Goal: Task Accomplishment & Management: Complete application form

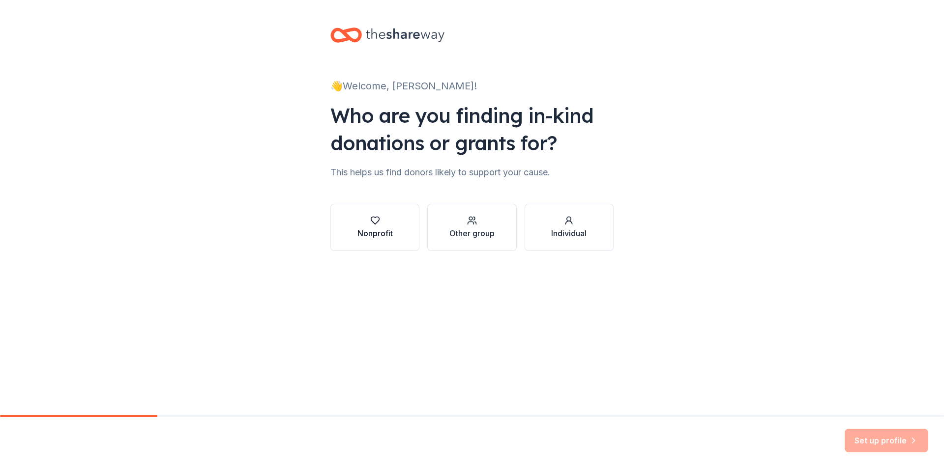
click at [384, 236] on div "Nonprofit" at bounding box center [374, 234] width 35 height 12
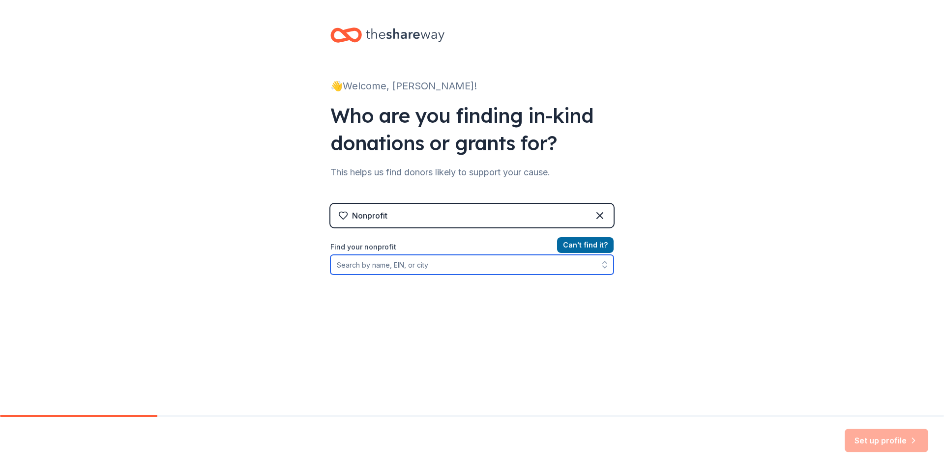
click at [377, 262] on input "Find your nonprofit" at bounding box center [471, 265] width 283 height 20
click at [382, 272] on input "Find your nonprofit" at bounding box center [471, 265] width 283 height 20
paste input "[US_EMPLOYER_IDENTIFICATION_NUMBER]"
type input "[US_EMPLOYER_IDENTIFICATION_NUMBER]"
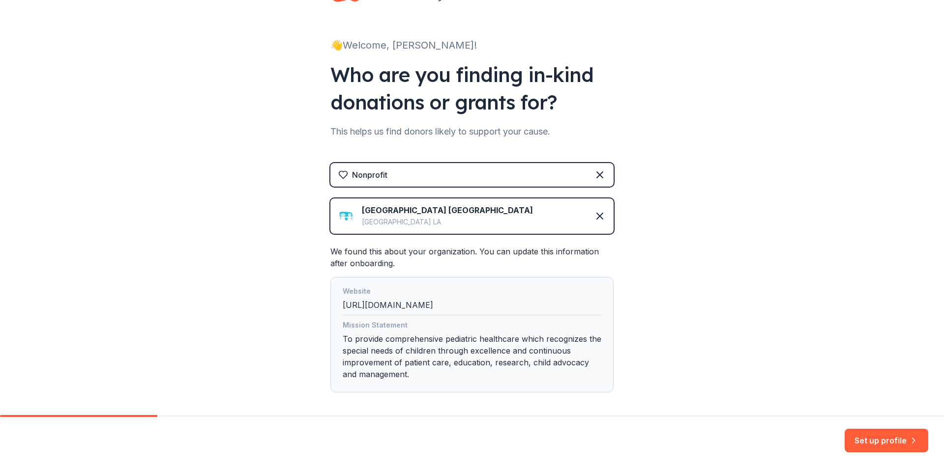
scroll to position [85, 0]
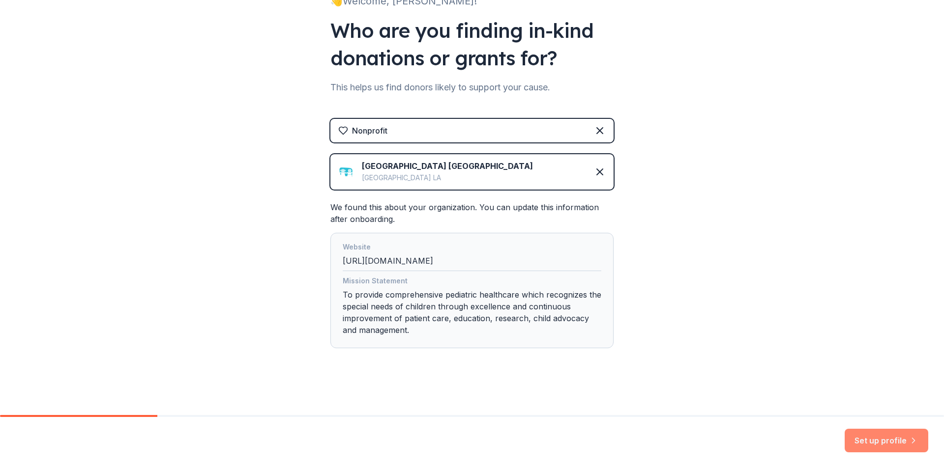
click at [914, 444] on icon "button" at bounding box center [913, 441] width 10 height 10
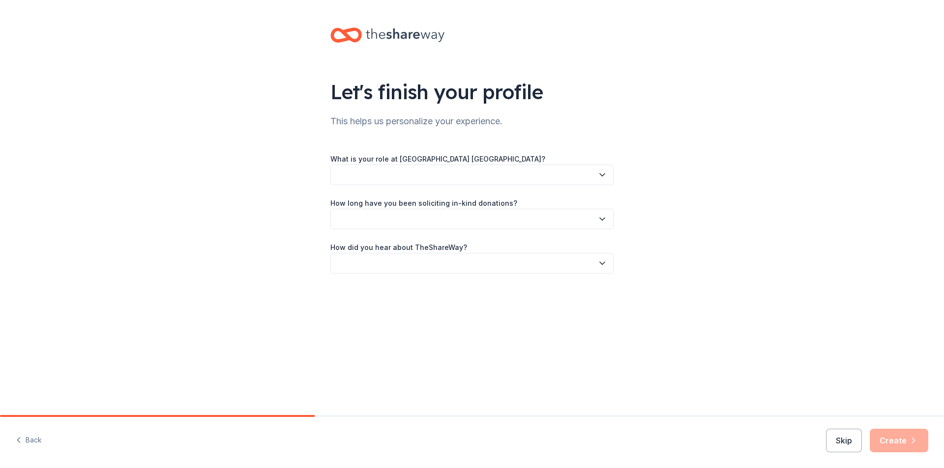
click at [424, 172] on button "button" at bounding box center [471, 175] width 283 height 21
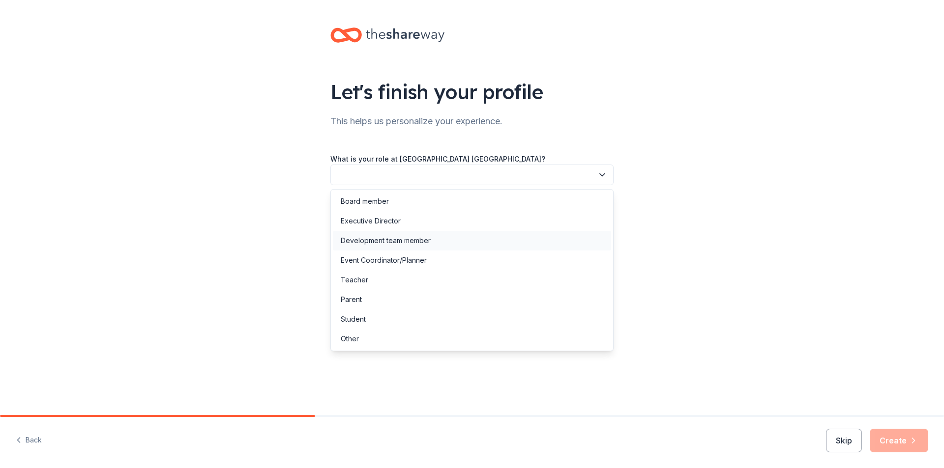
click at [408, 239] on div "Development team member" at bounding box center [386, 241] width 90 height 12
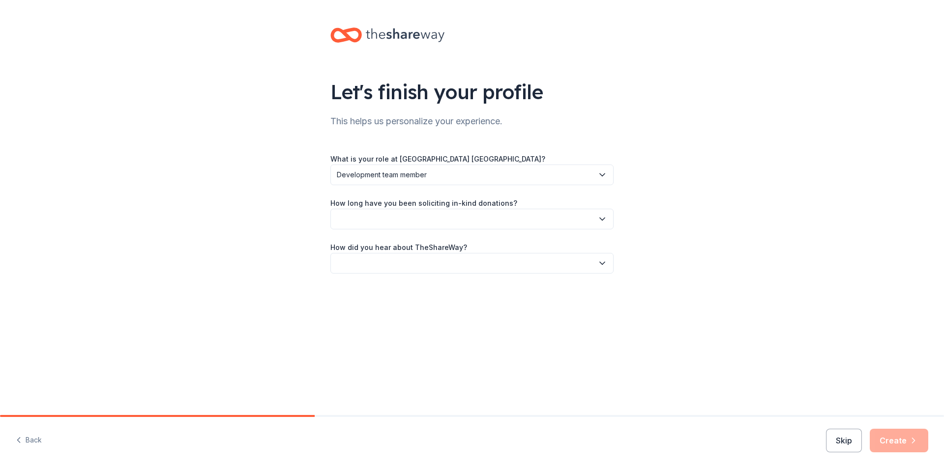
click at [404, 222] on button "button" at bounding box center [471, 219] width 283 height 21
click at [383, 284] on div "2 to 5 years" at bounding box center [472, 285] width 278 height 20
click at [388, 269] on button "button" at bounding box center [471, 263] width 283 height 21
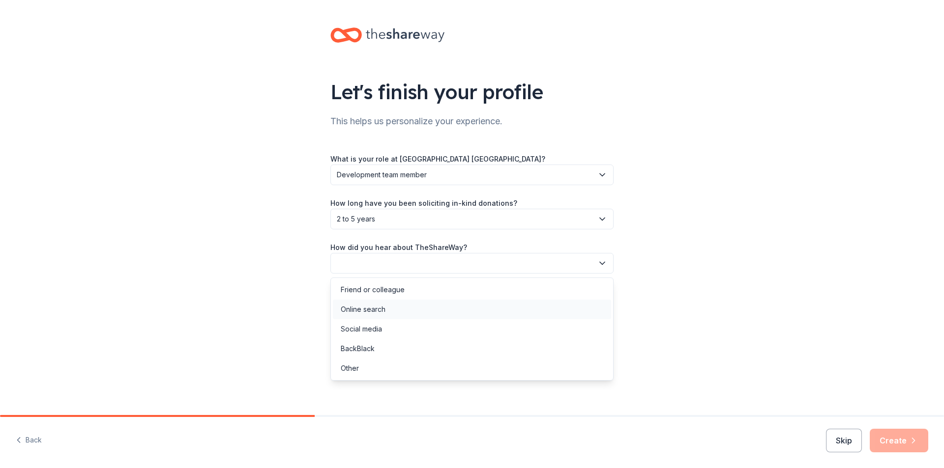
click at [377, 311] on div "Online search" at bounding box center [363, 310] width 45 height 12
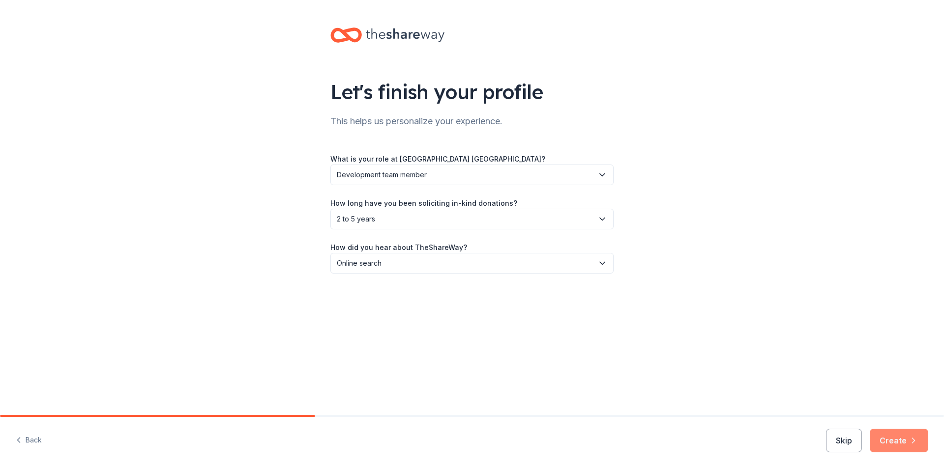
click at [894, 445] on button "Create" at bounding box center [898, 441] width 58 height 24
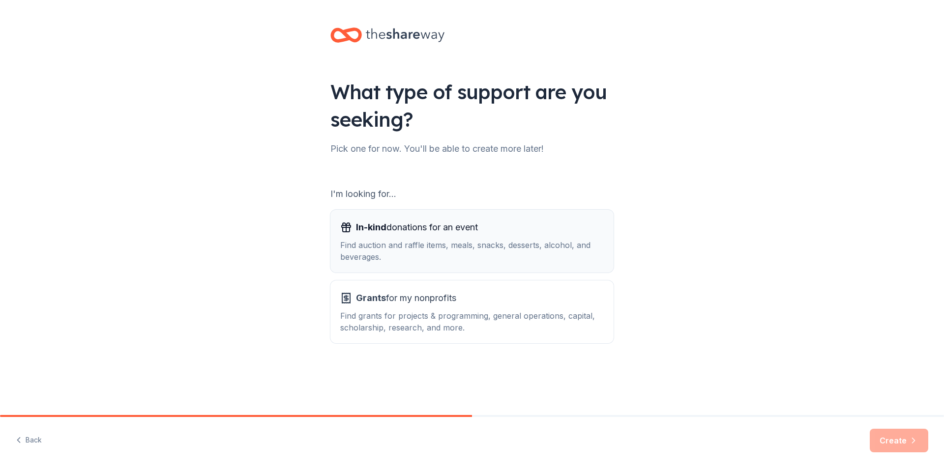
click at [490, 237] on div "In-kind donations for an event Find auction and raffle items, meals, snacks, de…" at bounding box center [471, 241] width 263 height 43
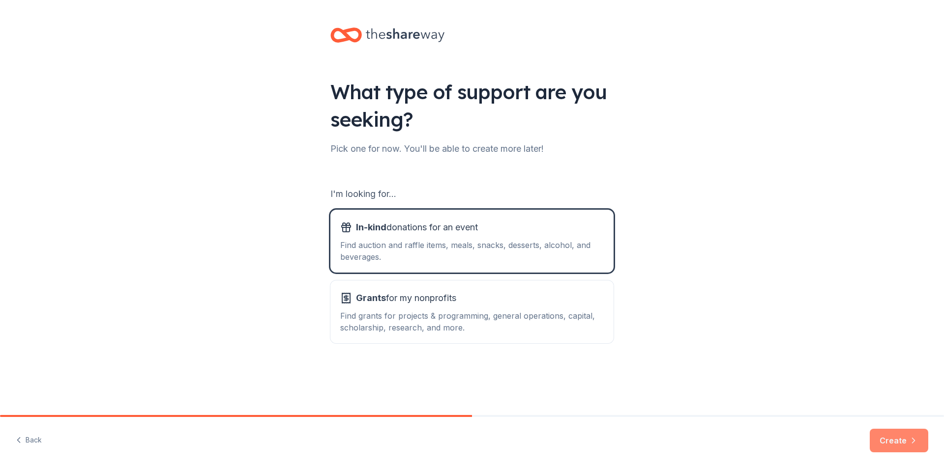
click at [905, 438] on button "Create" at bounding box center [898, 441] width 58 height 24
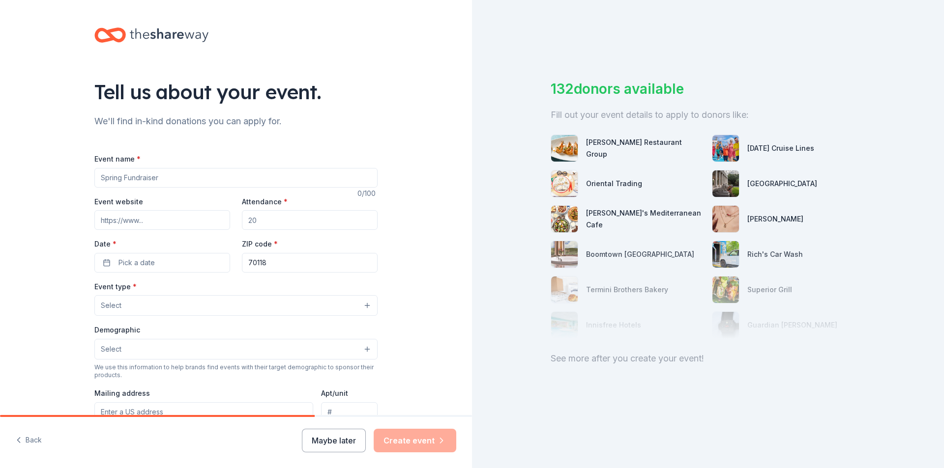
click at [230, 180] on input "Event name *" at bounding box center [235, 178] width 283 height 20
type input "Boo at the Zoo"
type input "10000"
click at [178, 262] on button "Pick a date" at bounding box center [162, 263] width 136 height 20
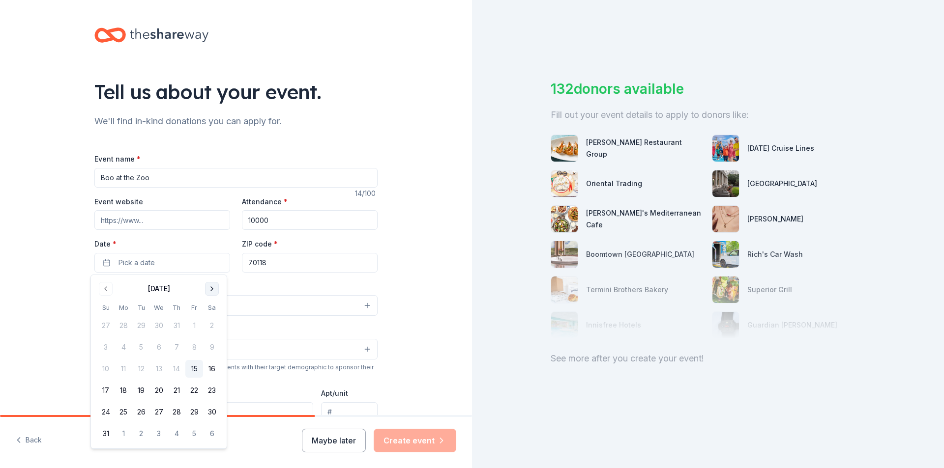
click at [207, 293] on button "Go to next month" at bounding box center [212, 289] width 14 height 14
click at [195, 368] on button "17" at bounding box center [194, 369] width 18 height 18
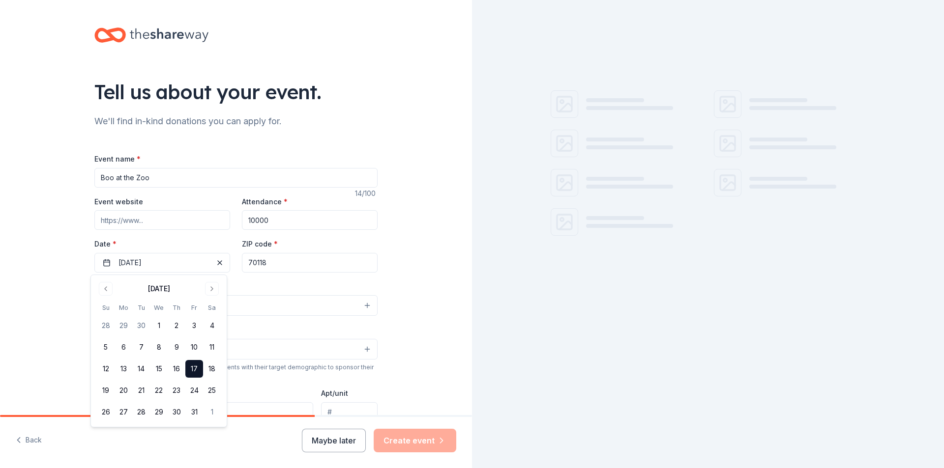
click at [264, 262] on input "70118" at bounding box center [310, 263] width 136 height 20
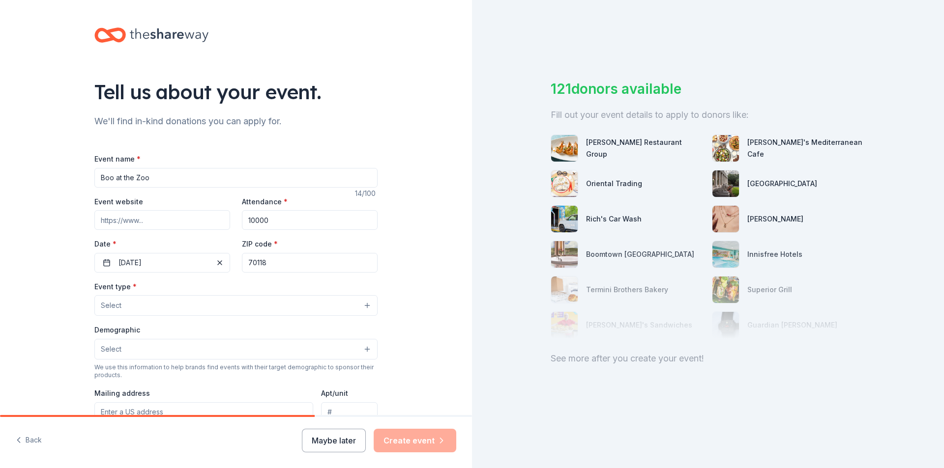
click at [270, 301] on button "Select" at bounding box center [235, 305] width 283 height 21
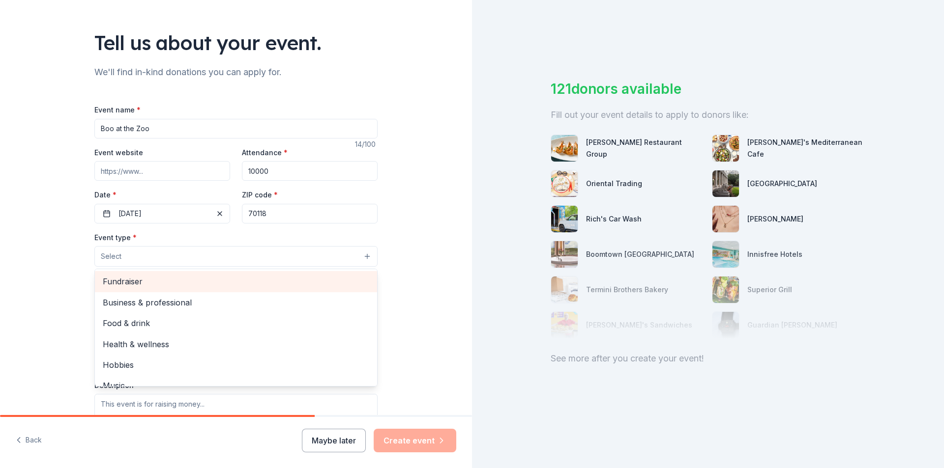
click at [145, 276] on span "Fundraiser" at bounding box center [236, 281] width 266 height 13
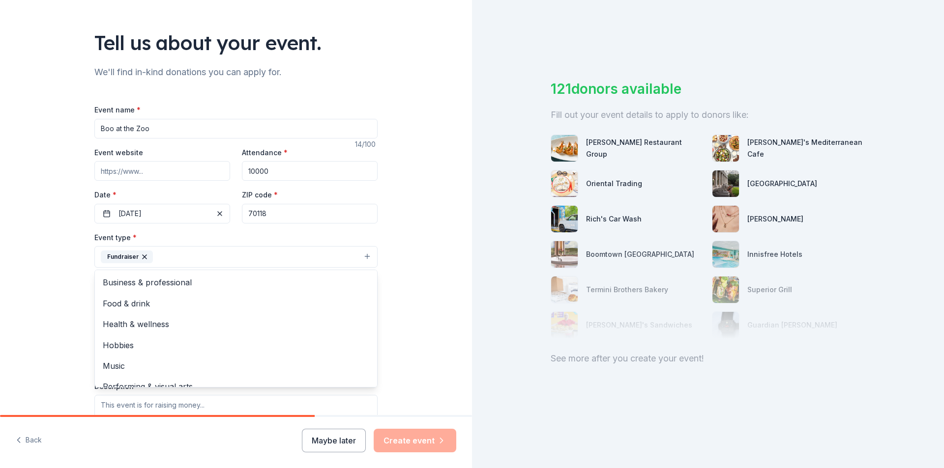
click at [45, 266] on div "Tell us about your event. We'll find in-kind donations you can apply for. Event…" at bounding box center [236, 278] width 472 height 655
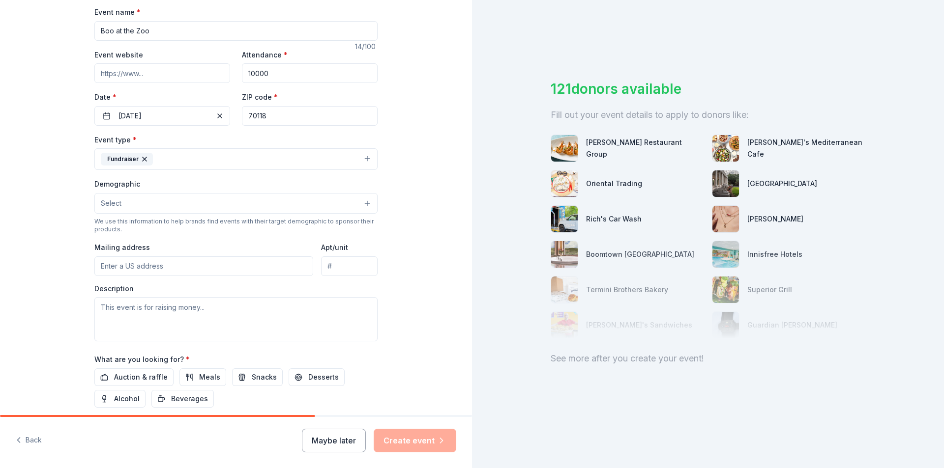
scroll to position [147, 0]
click at [126, 205] on button "Select" at bounding box center [235, 203] width 283 height 21
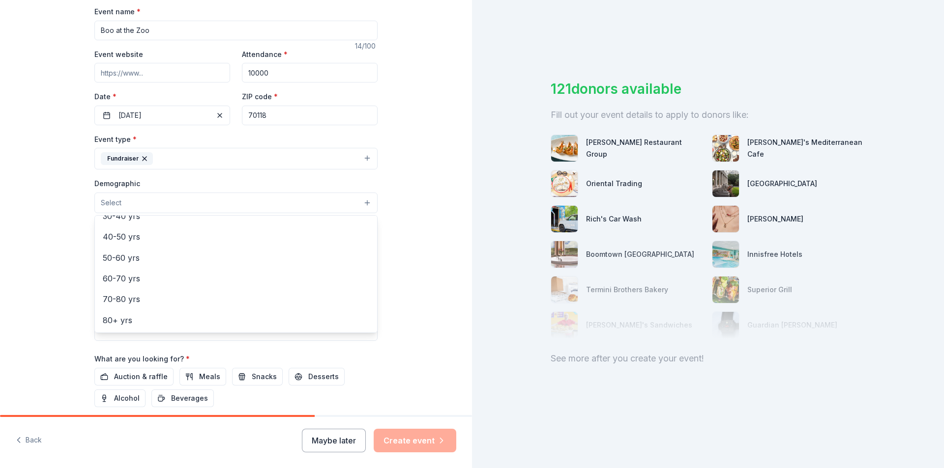
scroll to position [0, 0]
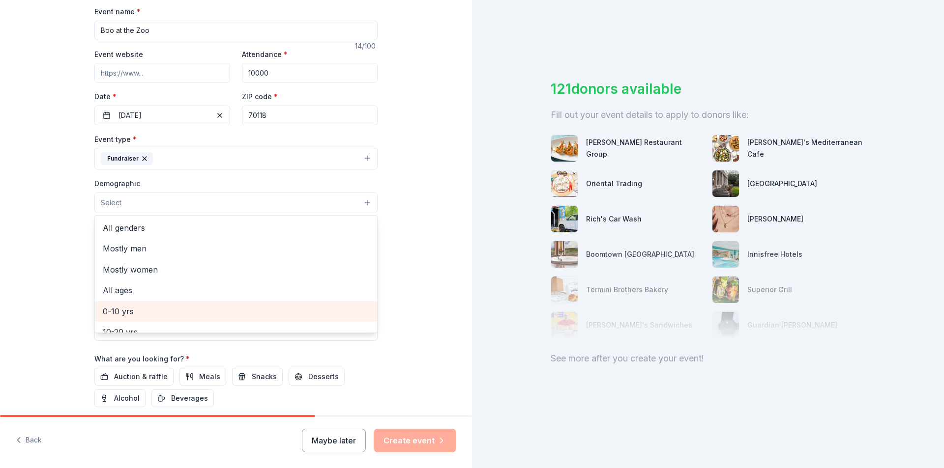
click at [118, 311] on span "0-10 yrs" at bounding box center [236, 311] width 266 height 13
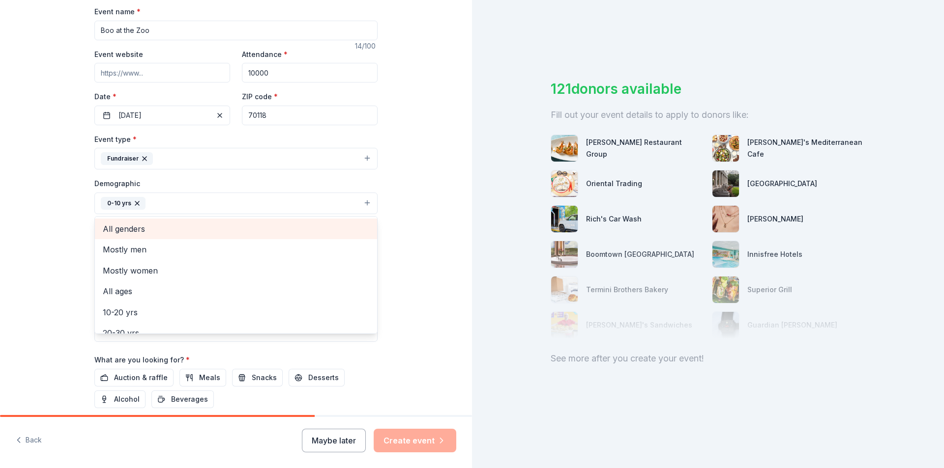
click at [142, 232] on span "All genders" at bounding box center [236, 229] width 266 height 13
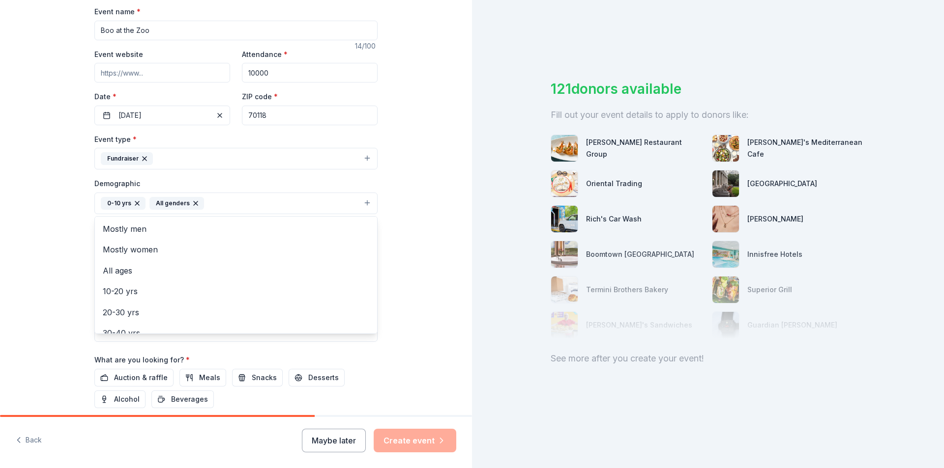
click at [57, 213] on div "Tell us about your event. We'll find in-kind donations you can apply for. Event…" at bounding box center [236, 181] width 472 height 656
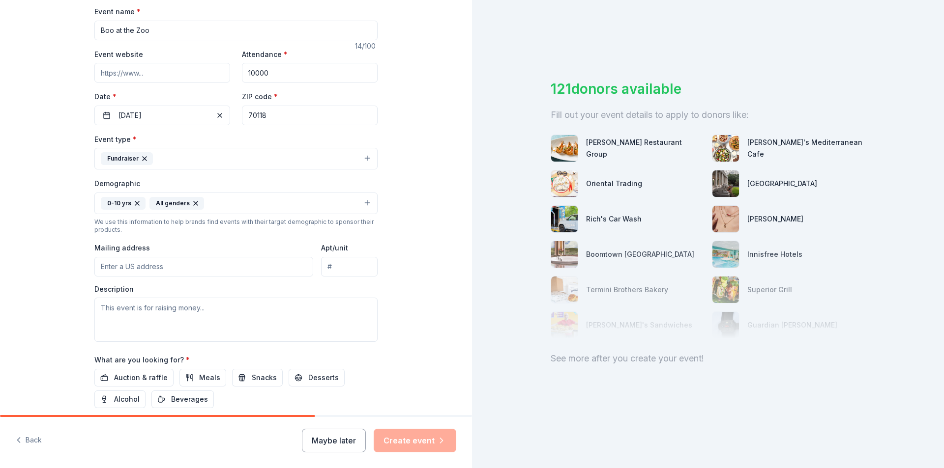
click at [159, 271] on input "Mailing address" at bounding box center [203, 267] width 219 height 20
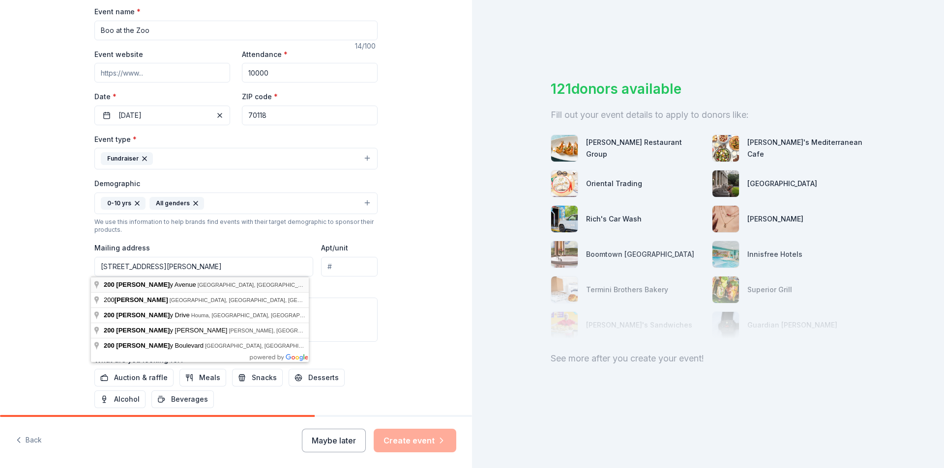
type input "[STREET_ADDRESS][PERSON_NAME]"
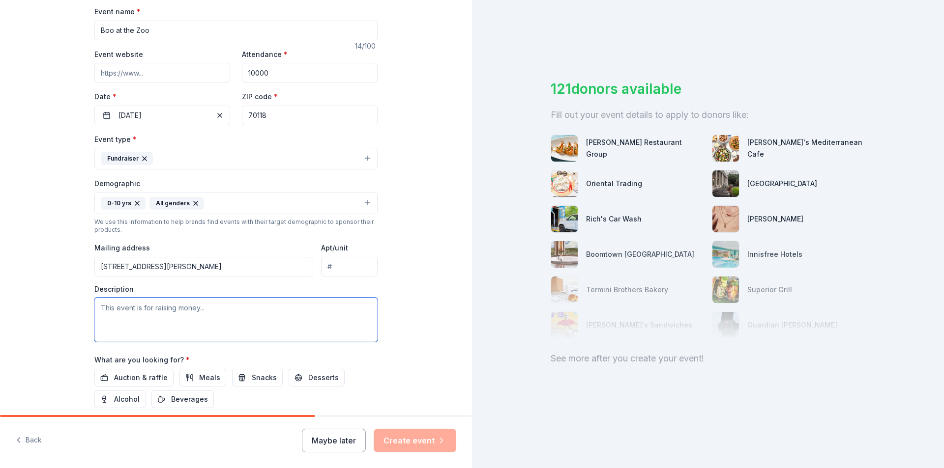
click at [166, 317] on textarea at bounding box center [235, 320] width 283 height 44
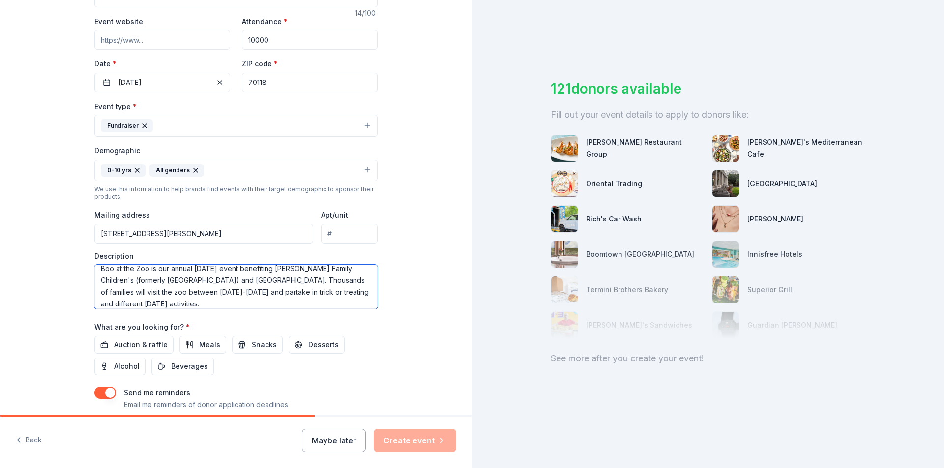
scroll to position [241, 0]
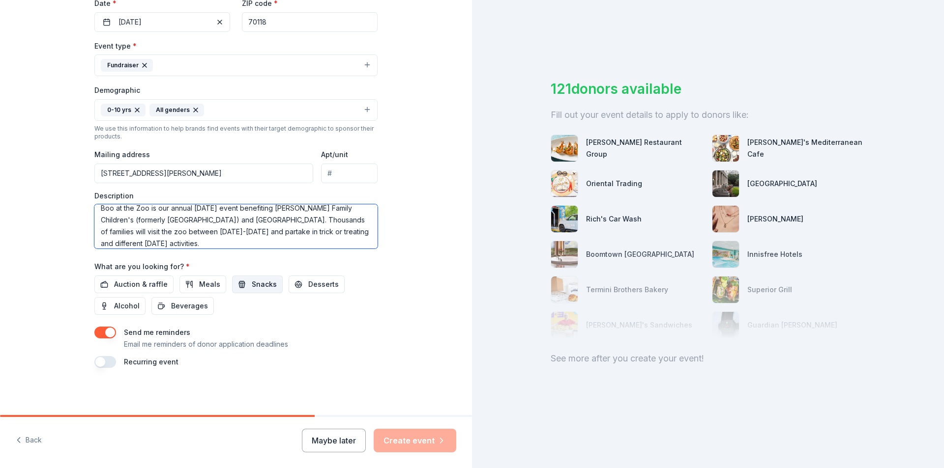
type textarea "Boo at the Zoo is our annual [DATE] event benefiting [PERSON_NAME] Family Child…"
click at [261, 282] on span "Snacks" at bounding box center [264, 285] width 25 height 12
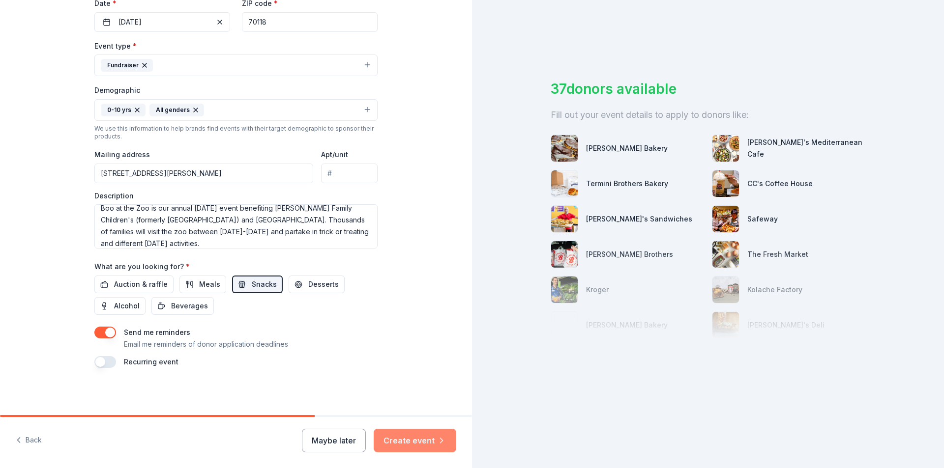
click at [438, 440] on icon "button" at bounding box center [441, 441] width 10 height 10
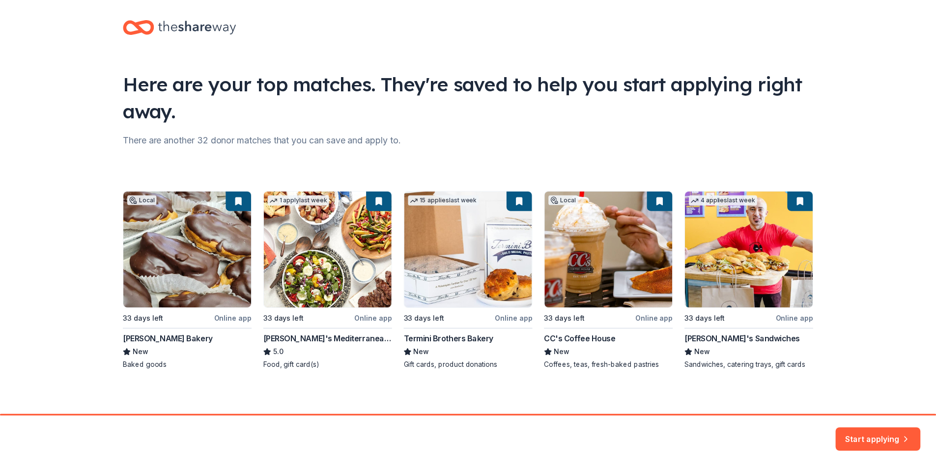
scroll to position [12, 0]
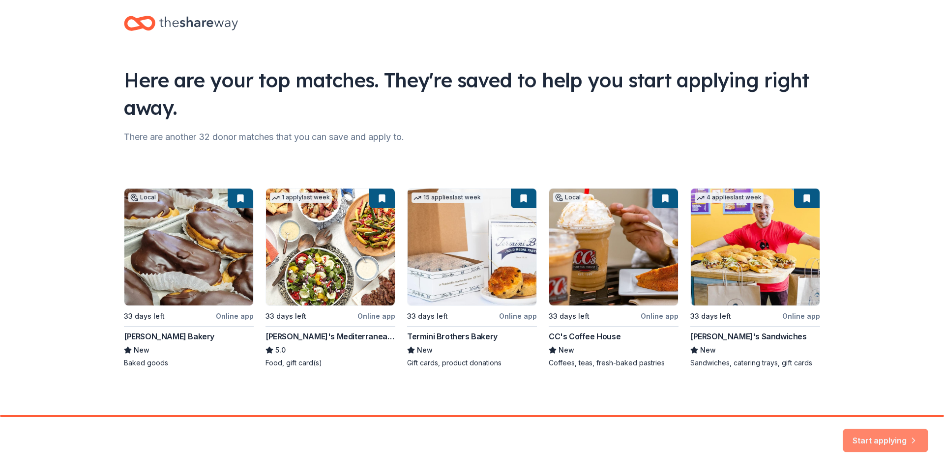
click at [884, 437] on button "Start applying" at bounding box center [885, 435] width 86 height 24
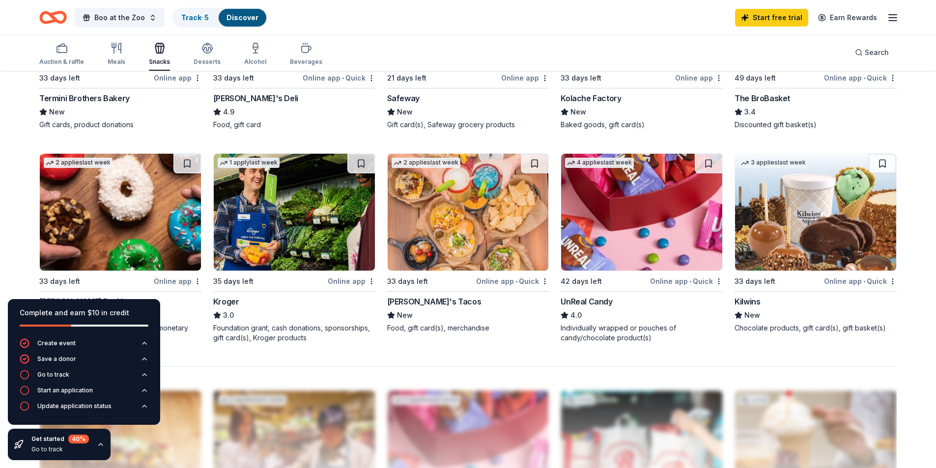
scroll to position [639, 0]
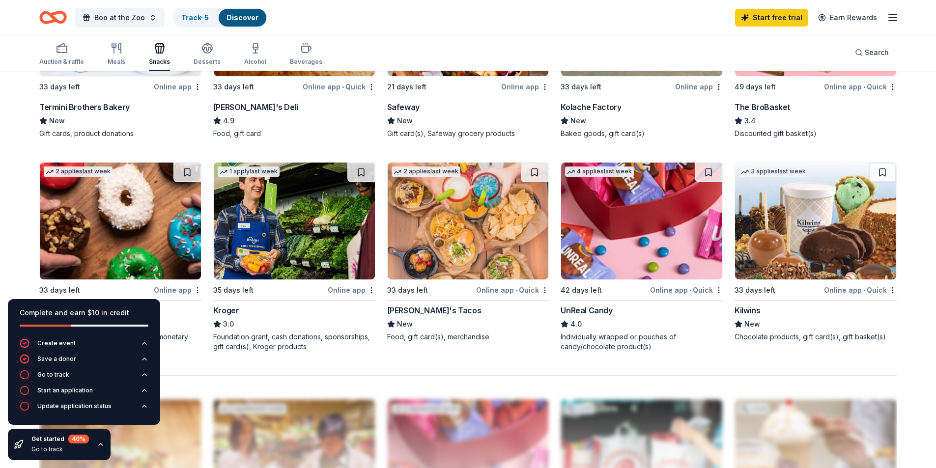
click at [662, 233] on img at bounding box center [641, 221] width 161 height 117
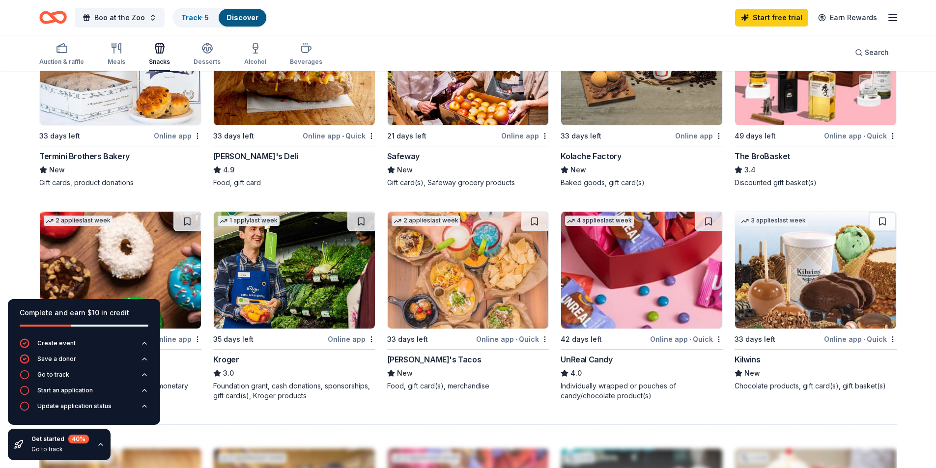
scroll to position [940, 0]
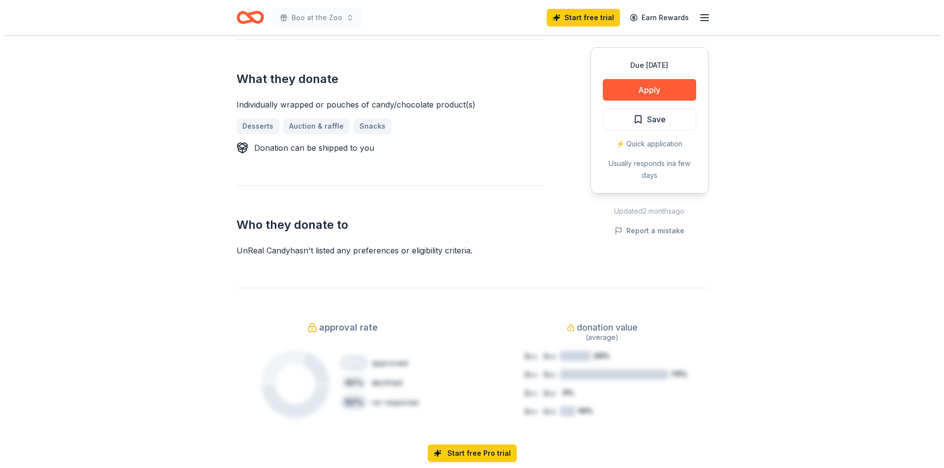
scroll to position [49, 0]
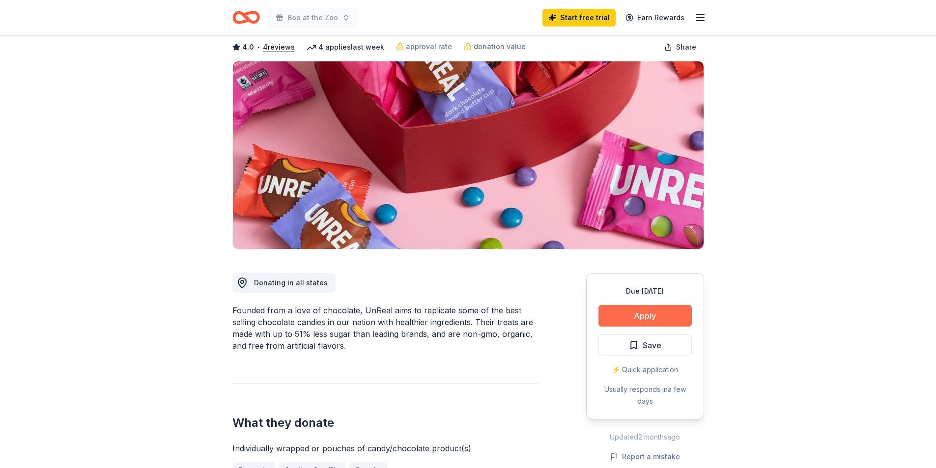
click at [659, 310] on button "Apply" at bounding box center [645, 316] width 93 height 22
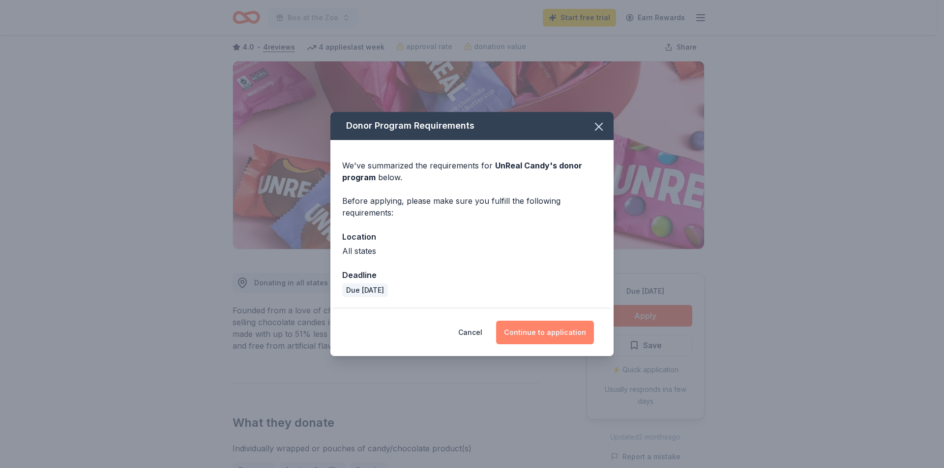
click at [555, 329] on button "Continue to application" at bounding box center [545, 333] width 98 height 24
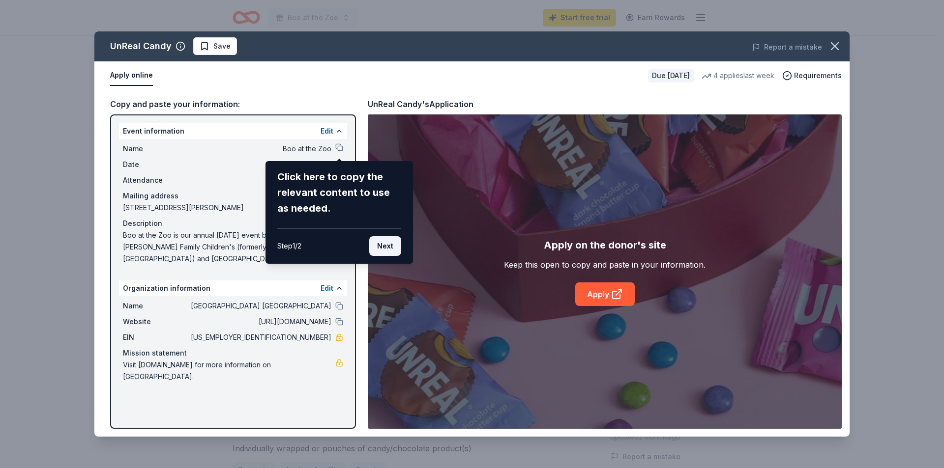
click at [383, 251] on button "Next" at bounding box center [385, 246] width 32 height 20
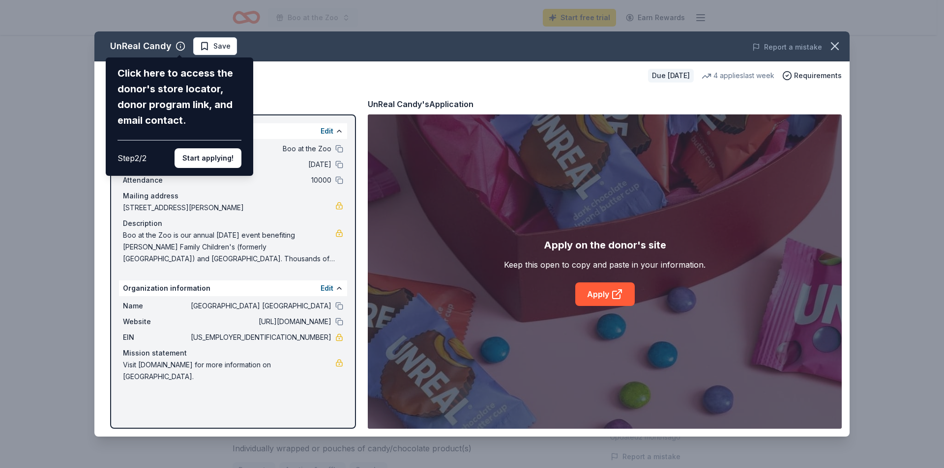
click at [604, 295] on div "UnReal Candy Click here to access the donor's store locator, donor program link…" at bounding box center [471, 233] width 755 height 405
click at [206, 156] on button "Start applying!" at bounding box center [207, 158] width 67 height 20
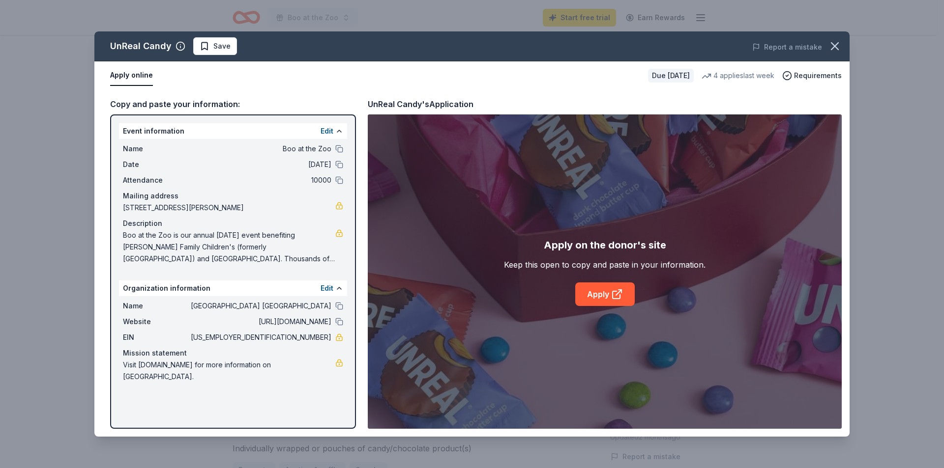
click at [615, 290] on div "UnReal Candy Save Report a mistake Apply online Due in 42 days 4 applies last w…" at bounding box center [471, 233] width 755 height 405
click at [620, 290] on icon at bounding box center [618, 292] width 5 height 5
